Goal: Task Accomplishment & Management: Manage account settings

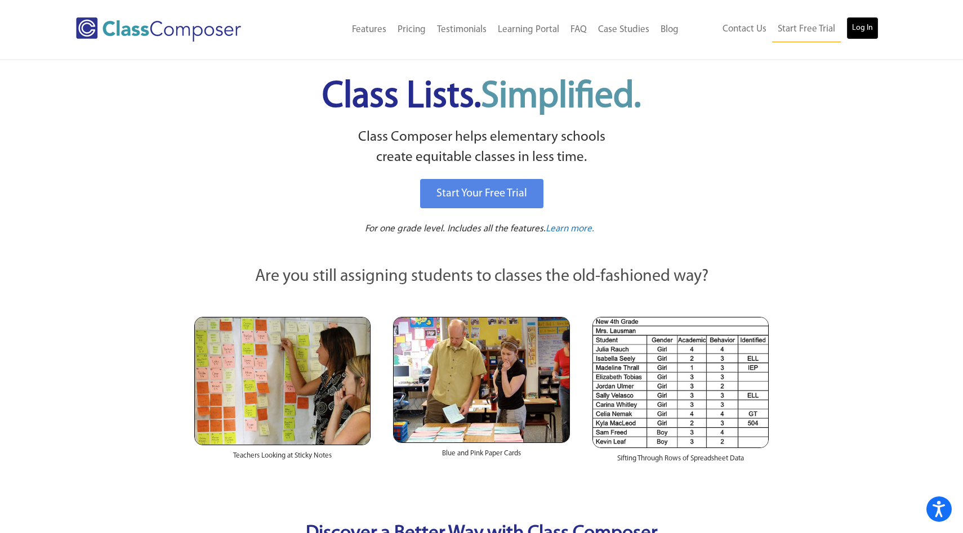
click at [865, 21] on link "Log In" at bounding box center [862, 28] width 32 height 23
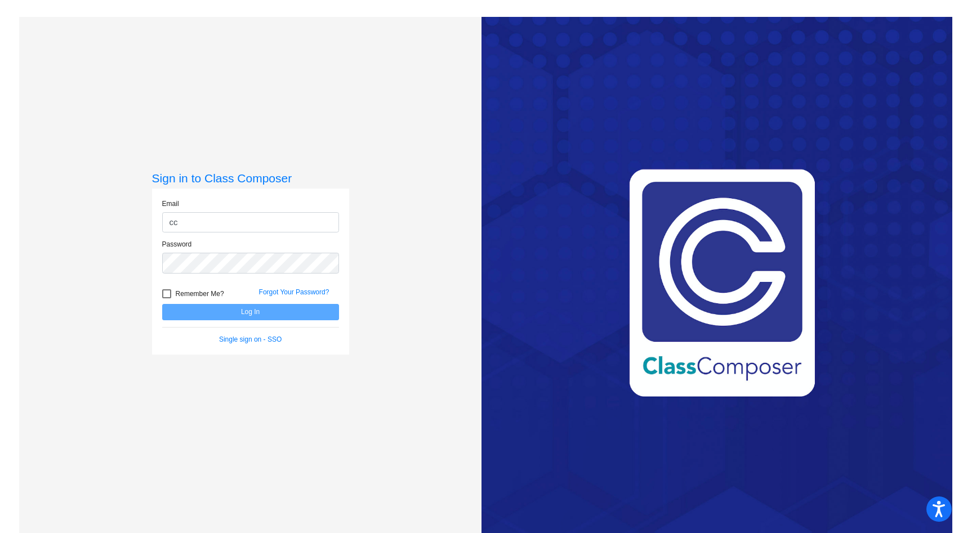
type input "[EMAIL_ADDRESS][DOMAIN_NAME]"
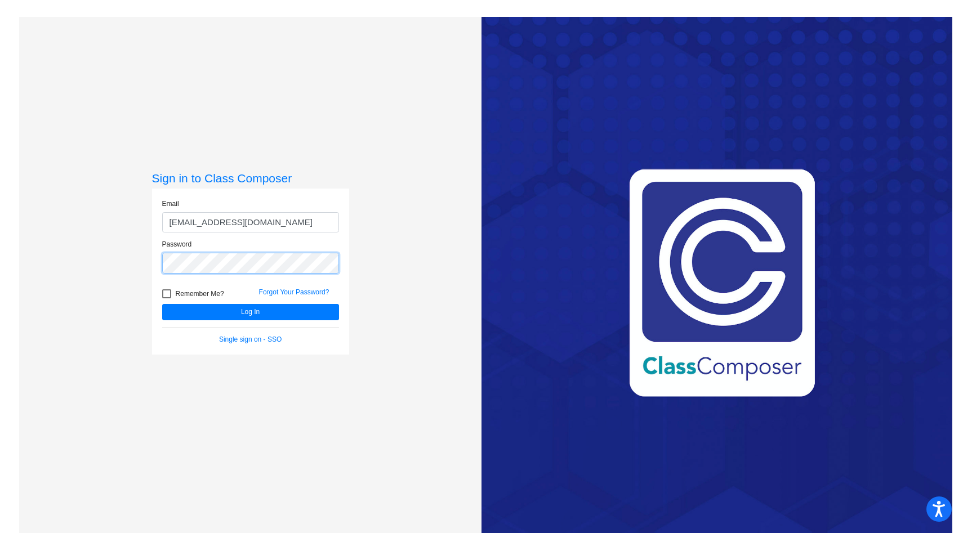
click at [162, 304] on button "Log In" at bounding box center [250, 312] width 177 height 16
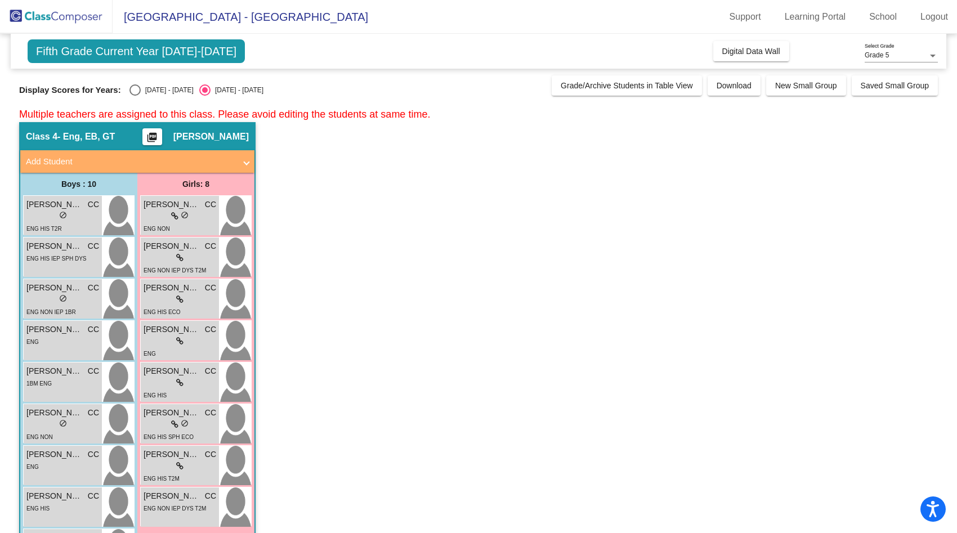
click at [135, 92] on div "Select an option" at bounding box center [135, 89] width 11 height 11
click at [135, 96] on input "[DATE] - [DATE]" at bounding box center [135, 96] width 1 height 1
radio input "true"
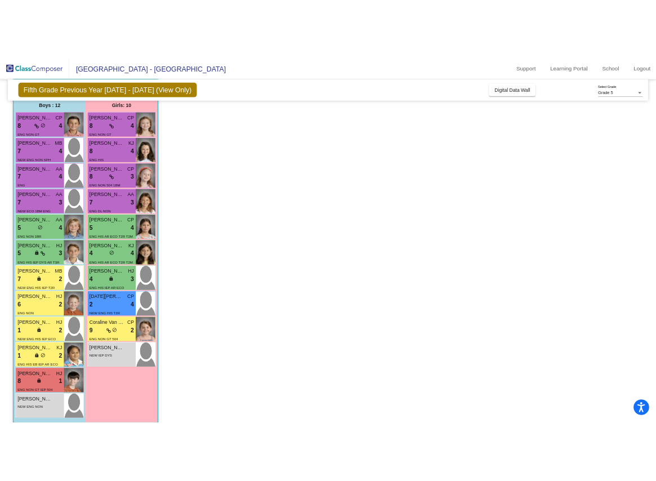
scroll to position [1239, 0]
